Goal: Task Accomplishment & Management: Use online tool/utility

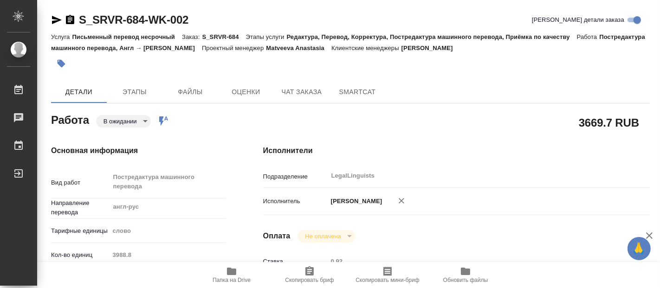
click at [136, 125] on body "🙏 .cls-1 fill:#fff; AWATERA Fadeeva Elena Работы 0 Чаты График Выйти S_SRVR-684…" at bounding box center [330, 144] width 660 height 288
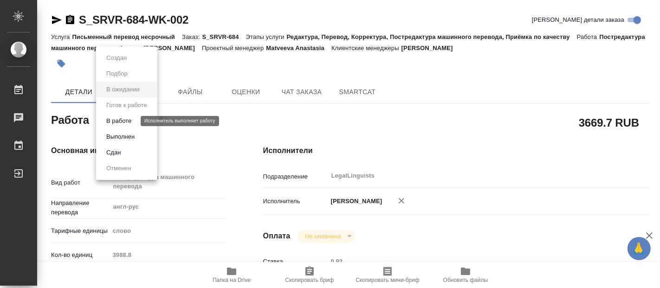
click at [121, 118] on button "В работе" at bounding box center [119, 121] width 31 height 10
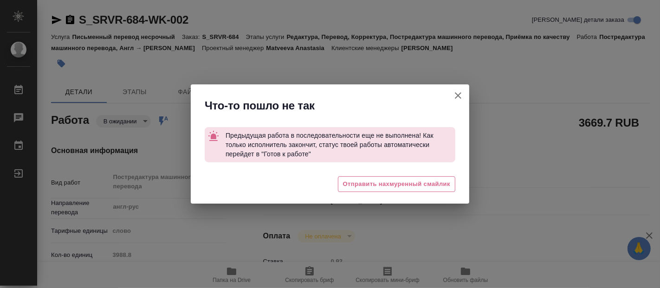
type textarea "x"
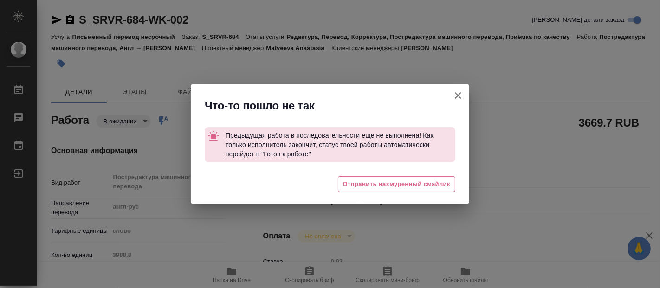
type textarea "x"
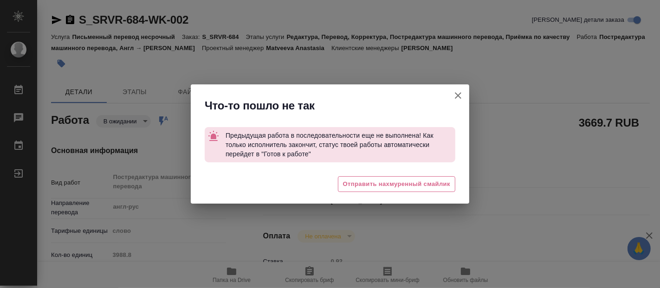
type textarea "x"
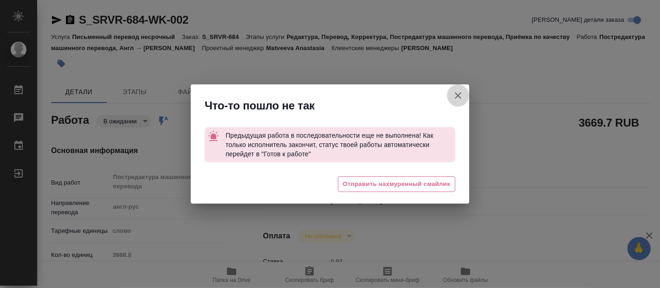
click at [456, 94] on icon "button" at bounding box center [458, 95] width 11 height 11
type textarea "x"
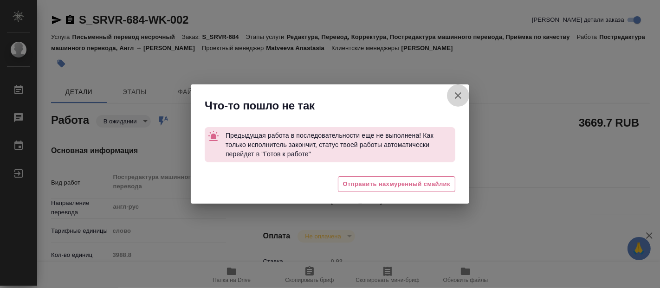
type textarea "x"
